Goal: Transaction & Acquisition: Purchase product/service

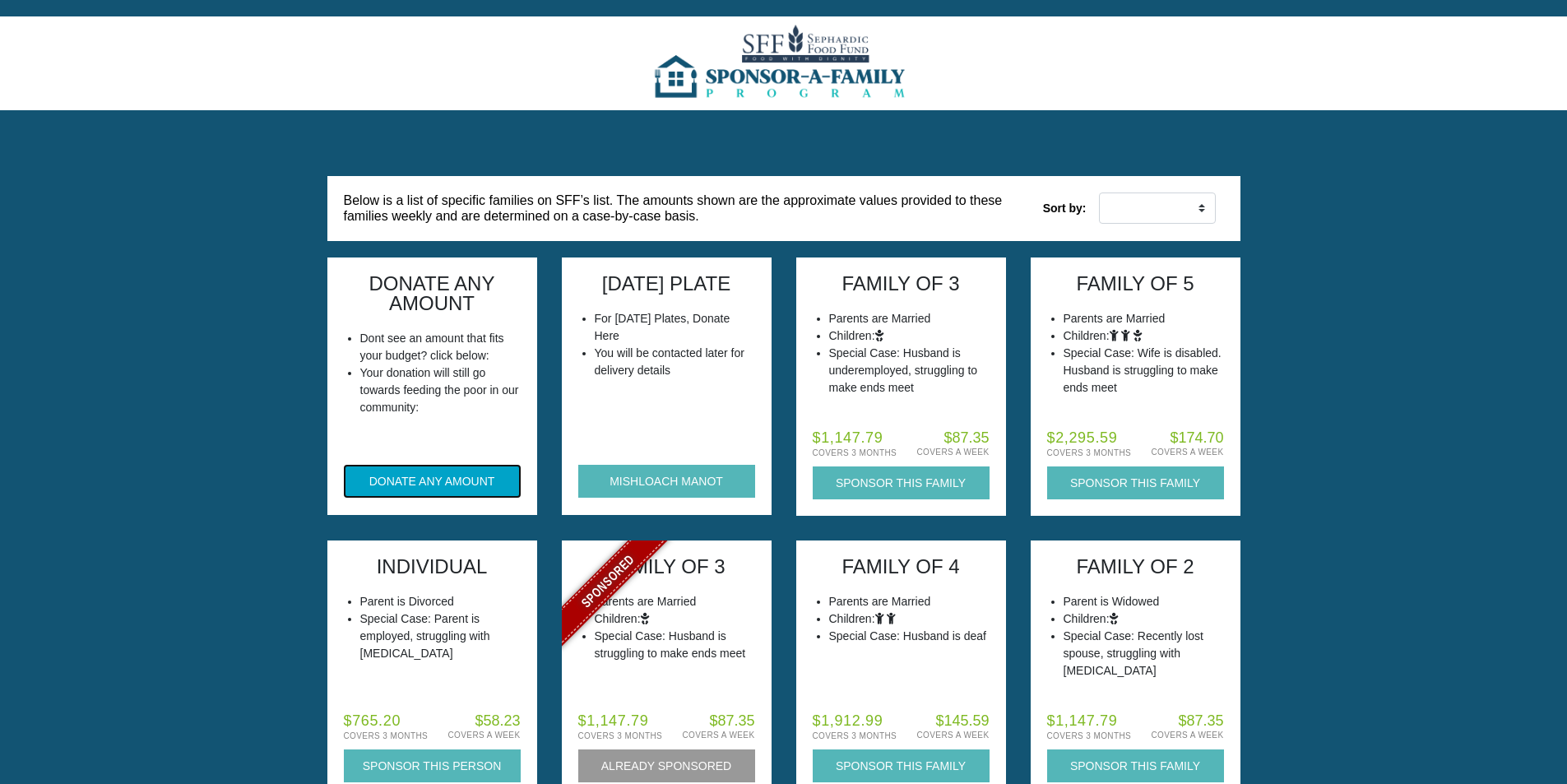
click at [413, 476] on button "DONATE ANY AMOUNT" at bounding box center [431, 481] width 177 height 33
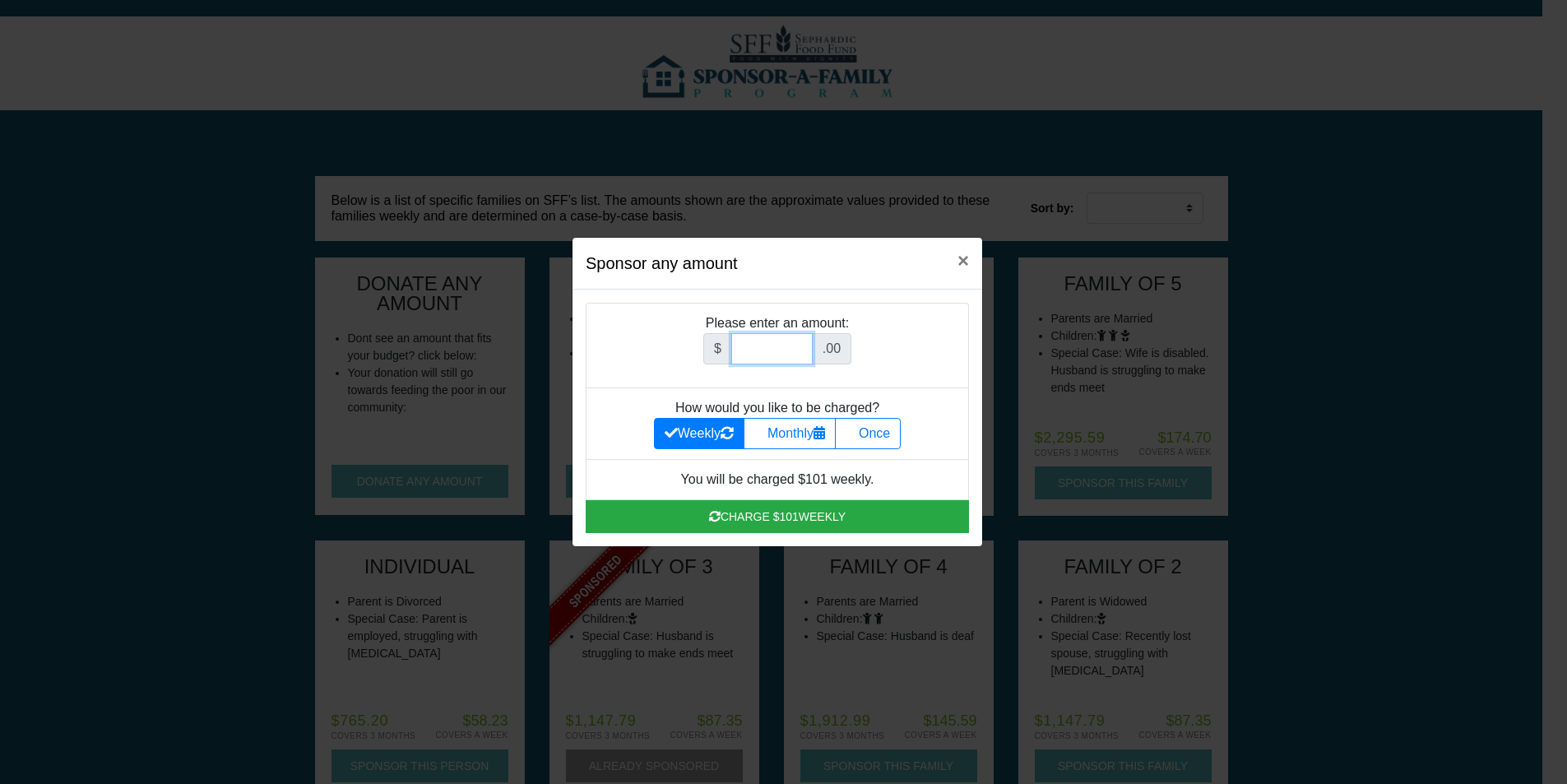
click at [792, 357] on input "Amount (to the nearest dollar)" at bounding box center [771, 348] width 81 height 32
type input "26000.00"
click at [872, 435] on label "Once" at bounding box center [868, 433] width 66 height 32
click at [856, 434] on input "Once" at bounding box center [850, 428] width 11 height 11
radio input "true"
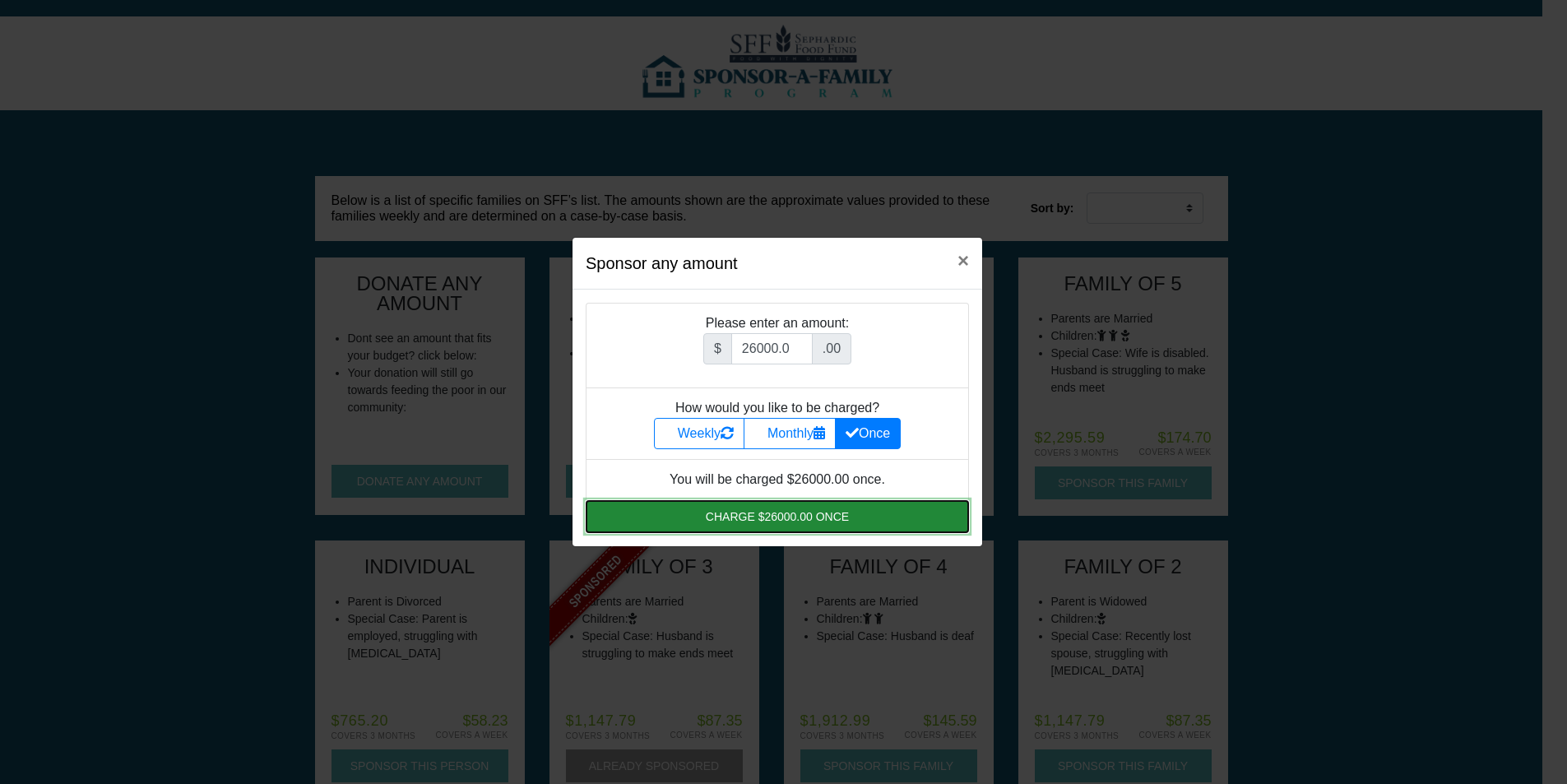
click at [844, 519] on button "Charge $26000.00 once" at bounding box center [777, 516] width 384 height 33
